Goal: Transaction & Acquisition: Book appointment/travel/reservation

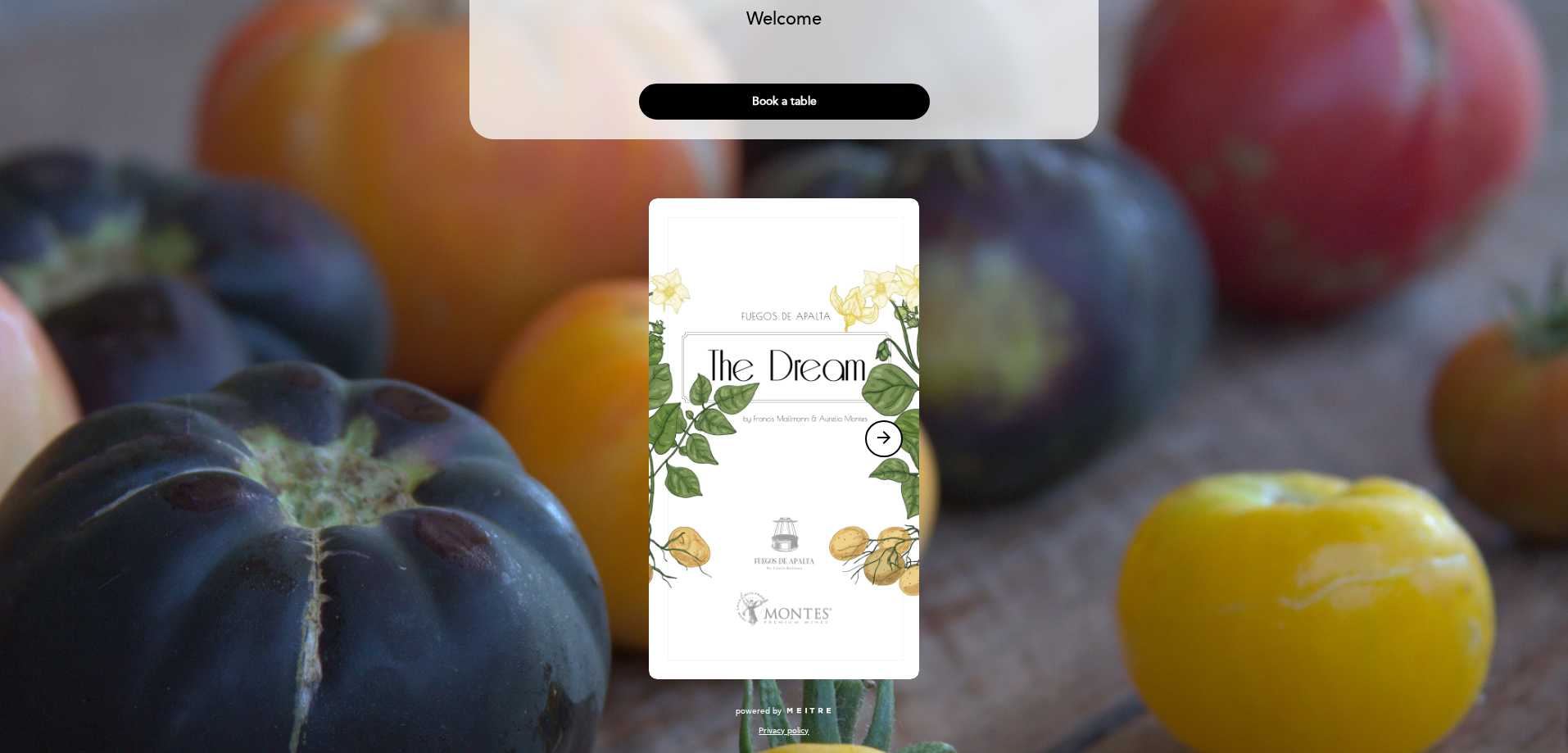
scroll to position [79, 0]
click at [876, 444] on icon "arrow_forward" at bounding box center [884, 437] width 20 height 20
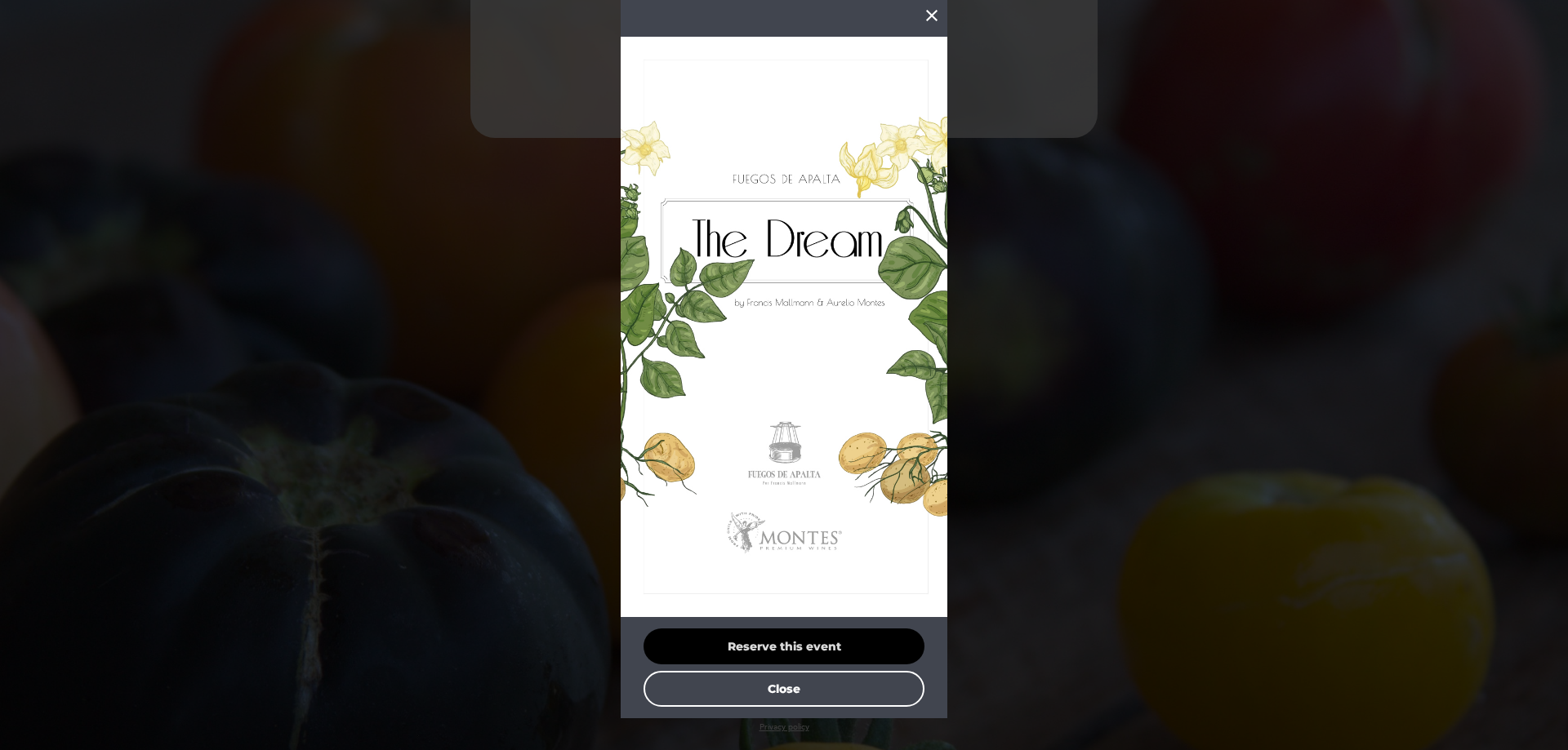
click at [822, 636] on button "Reserve this event" at bounding box center [784, 646] width 281 height 36
click at [765, 697] on button "Close" at bounding box center [784, 689] width 281 height 36
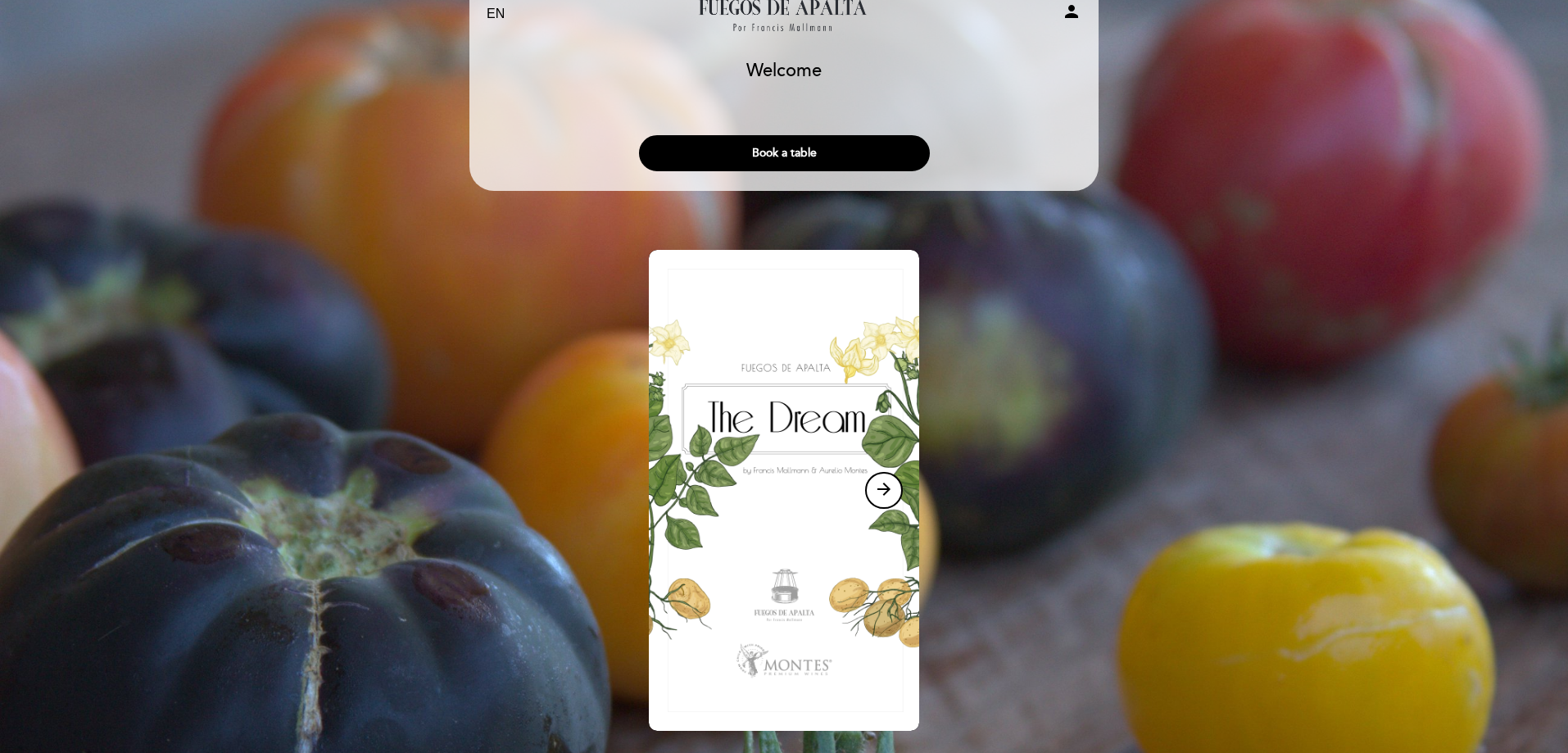
scroll to position [0, 0]
